Goal: Task Accomplishment & Management: Manage account settings

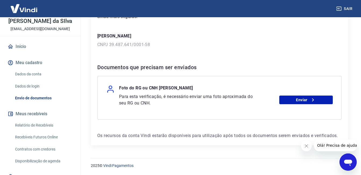
scroll to position [48, 0]
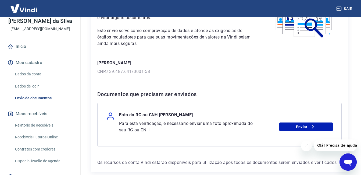
click at [32, 74] on link "Dados da conta" at bounding box center [43, 73] width 61 height 11
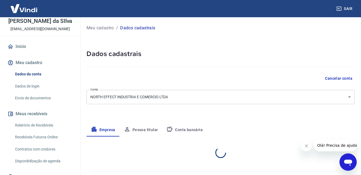
select select "SC"
select select "business"
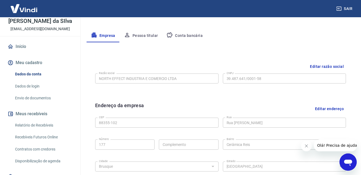
scroll to position [78, 0]
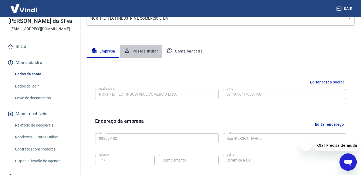
click at [145, 52] on button "Pessoa titular" at bounding box center [141, 51] width 43 height 13
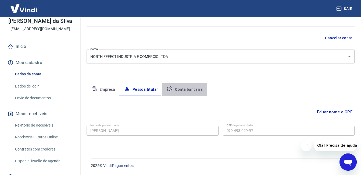
click at [188, 89] on button "Conta bancária" at bounding box center [184, 89] width 45 height 13
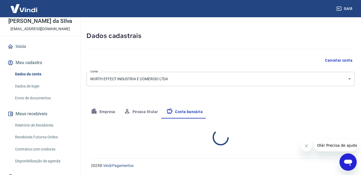
select select "1"
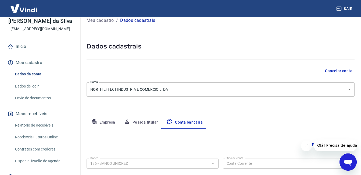
scroll to position [0, 0]
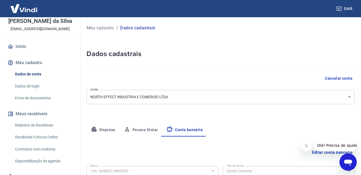
click at [105, 130] on button "Empresa" at bounding box center [102, 129] width 33 height 13
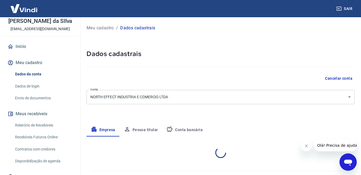
select select "SC"
select select "business"
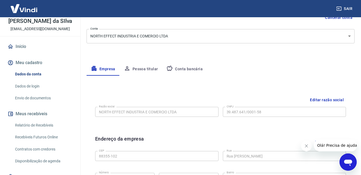
scroll to position [54, 0]
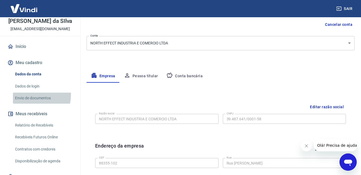
click at [23, 94] on link "Envio de documentos" at bounding box center [43, 97] width 61 height 11
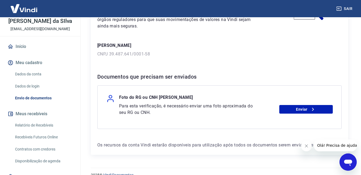
scroll to position [75, 0]
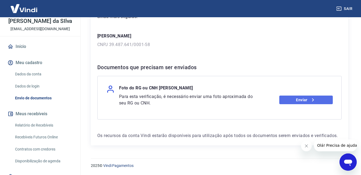
click at [308, 103] on link "Enviar" at bounding box center [305, 99] width 53 height 9
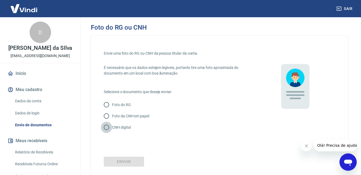
click at [106, 128] on input "CNH digital" at bounding box center [106, 126] width 11 height 11
radio input "true"
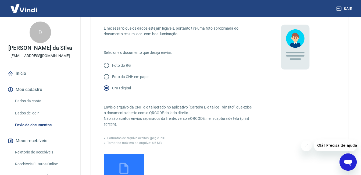
scroll to position [27, 0]
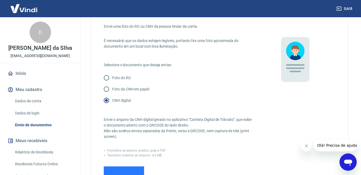
click at [108, 91] on input "Foto da CNH em papel" at bounding box center [106, 88] width 11 height 11
radio input "true"
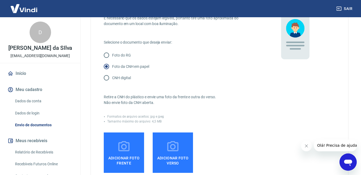
scroll to position [81, 0]
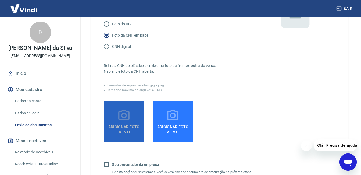
click at [123, 121] on icon at bounding box center [123, 114] width 13 height 13
click at [0, 0] on input "Adicionar foto frente" at bounding box center [0, 0] width 0 height 0
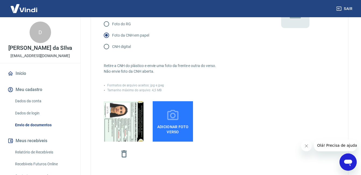
click at [178, 124] on span "Adicionar foto verso" at bounding box center [173, 128] width 36 height 12
click at [0, 0] on input "Adicionar foto verso" at bounding box center [0, 0] width 0 height 0
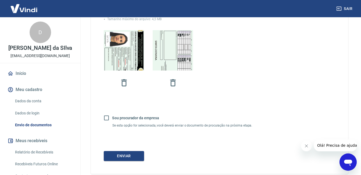
scroll to position [161, 0]
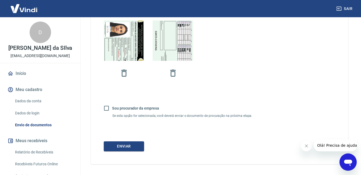
click at [106, 108] on input "Sou procurador da empresa" at bounding box center [106, 107] width 11 height 11
checkbox input "true"
click at [125, 146] on button "Continuar" at bounding box center [124, 146] width 40 height 10
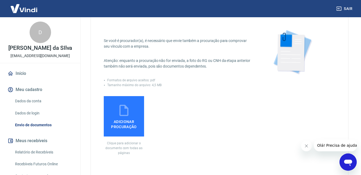
scroll to position [27, 0]
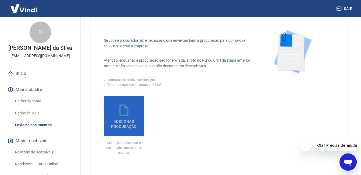
click at [116, 120] on span "Adicionar procuração" at bounding box center [124, 123] width 36 height 12
click at [0, 0] on input "Adicionar procuração" at bounding box center [0, 0] width 0 height 0
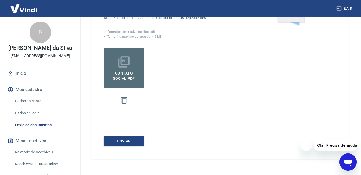
scroll to position [81, 0]
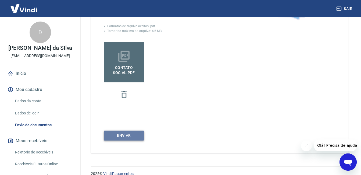
click at [131, 138] on button "Enviar" at bounding box center [124, 135] width 40 height 10
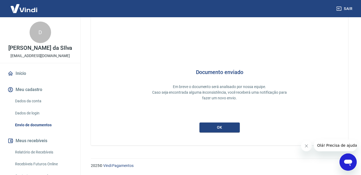
scroll to position [4, 0]
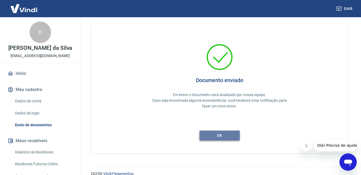
click at [223, 134] on button "ok" at bounding box center [219, 135] width 40 height 10
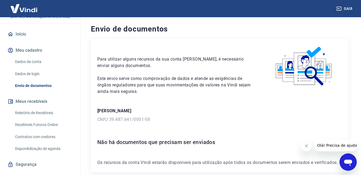
scroll to position [27, 0]
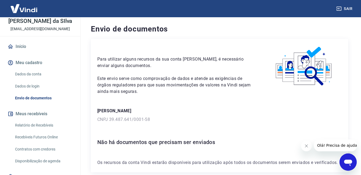
click at [31, 75] on link "Dados da conta" at bounding box center [43, 73] width 61 height 11
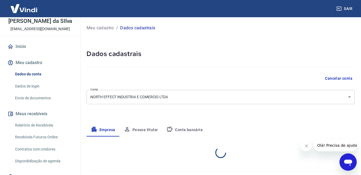
select select "SC"
select select "business"
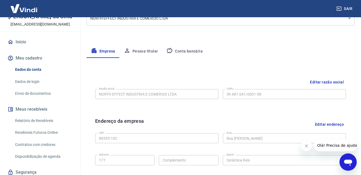
scroll to position [27, 0]
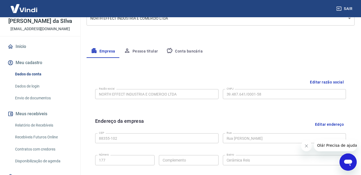
click at [25, 62] on button "Meu cadastro" at bounding box center [39, 63] width 67 height 12
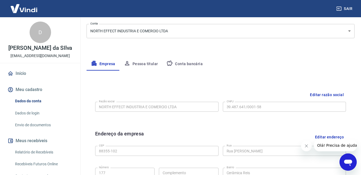
scroll to position [52, 0]
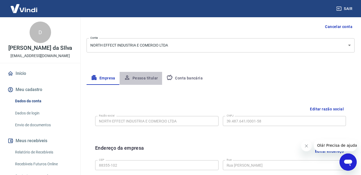
click at [149, 77] on button "Pessoa titular" at bounding box center [141, 78] width 43 height 13
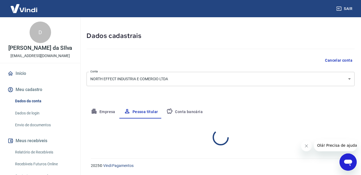
scroll to position [40, 0]
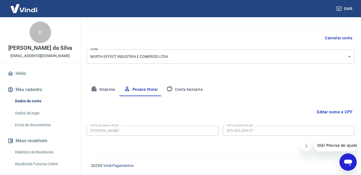
click at [332, 112] on button "Editar nome e CPF" at bounding box center [334, 112] width 40 height 10
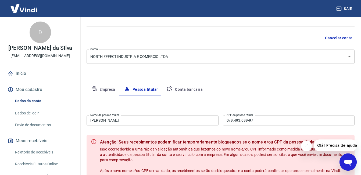
scroll to position [67, 0]
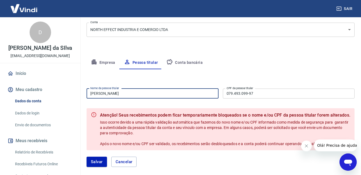
drag, startPoint x: 115, startPoint y: 93, endPoint x: 107, endPoint y: 93, distance: 8.6
click at [107, 93] on input "[PERSON_NAME]" at bounding box center [152, 93] width 132 height 10
click at [139, 89] on input "DANIELE DA SILVA" at bounding box center [152, 93] width 132 height 10
click at [129, 160] on button "Cancelar" at bounding box center [124, 161] width 26 height 10
type input "[PERSON_NAME]"
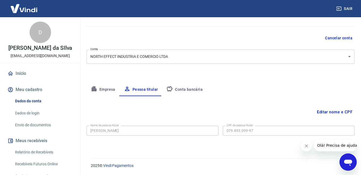
scroll to position [40, 0]
click at [140, 89] on button "Pessoa titular" at bounding box center [141, 89] width 43 height 13
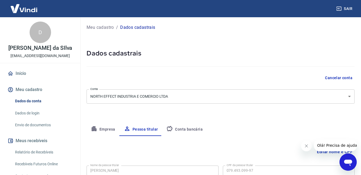
scroll to position [0, 0]
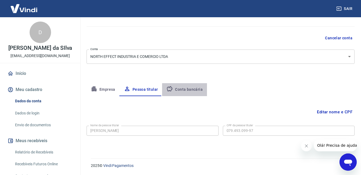
click at [184, 89] on button "Conta bancária" at bounding box center [184, 89] width 45 height 13
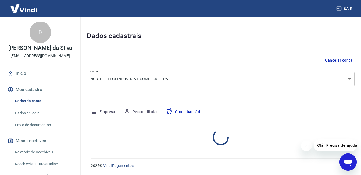
select select "1"
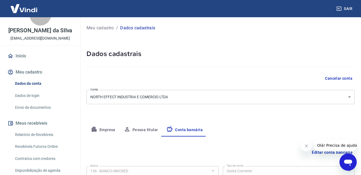
scroll to position [27, 0]
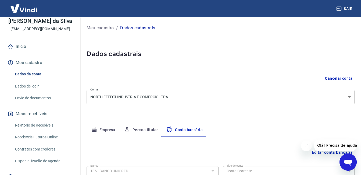
click at [100, 25] on p "Meu cadastro" at bounding box center [99, 28] width 27 height 6
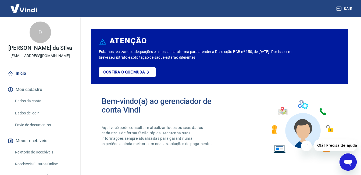
click at [26, 11] on img at bounding box center [23, 8] width 35 height 16
click at [306, 149] on button "Fechar mensagem da empresa" at bounding box center [306, 145] width 11 height 11
click at [26, 12] on img at bounding box center [23, 8] width 35 height 16
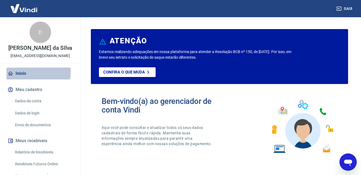
click at [24, 72] on link "Início" at bounding box center [39, 73] width 67 height 12
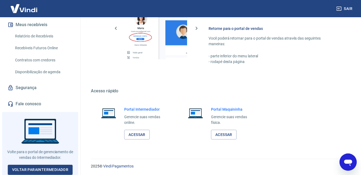
scroll to position [322, 0]
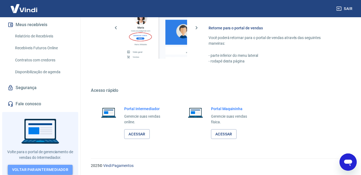
click at [52, 165] on link "Voltar para Intermediador" at bounding box center [40, 169] width 65 height 10
